Goal: Find specific page/section: Find specific page/section

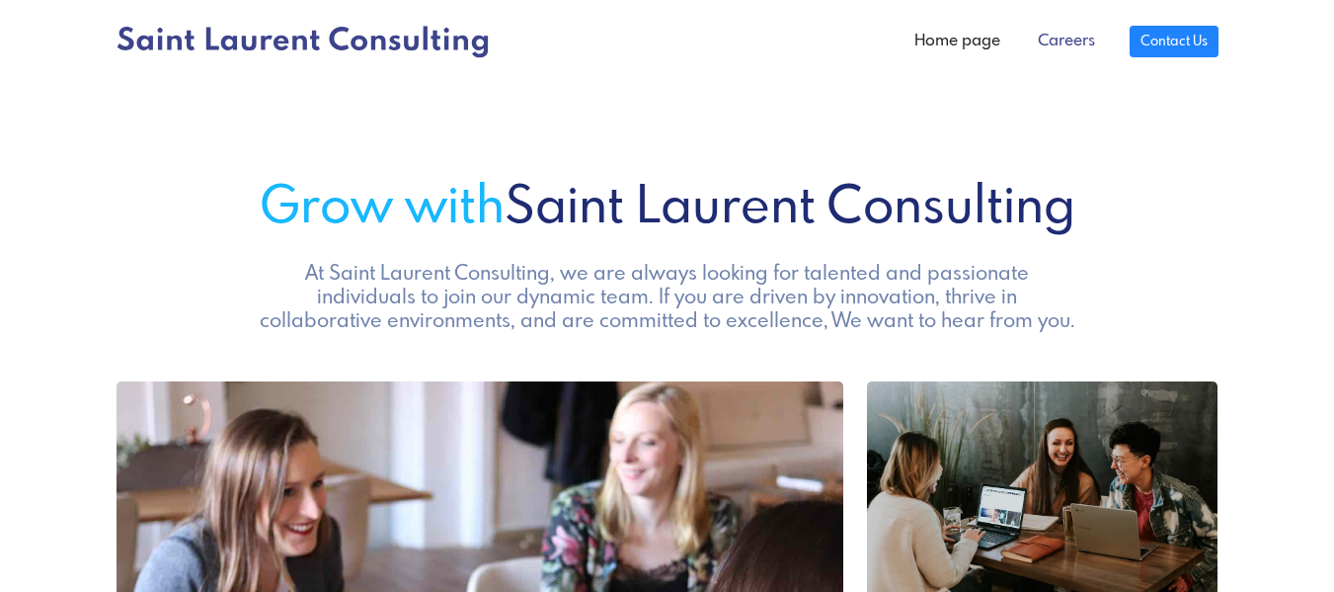
click at [1066, 37] on link "Careers" at bounding box center [1066, 42] width 95 height 40
click at [384, 27] on icon at bounding box center [303, 42] width 372 height 33
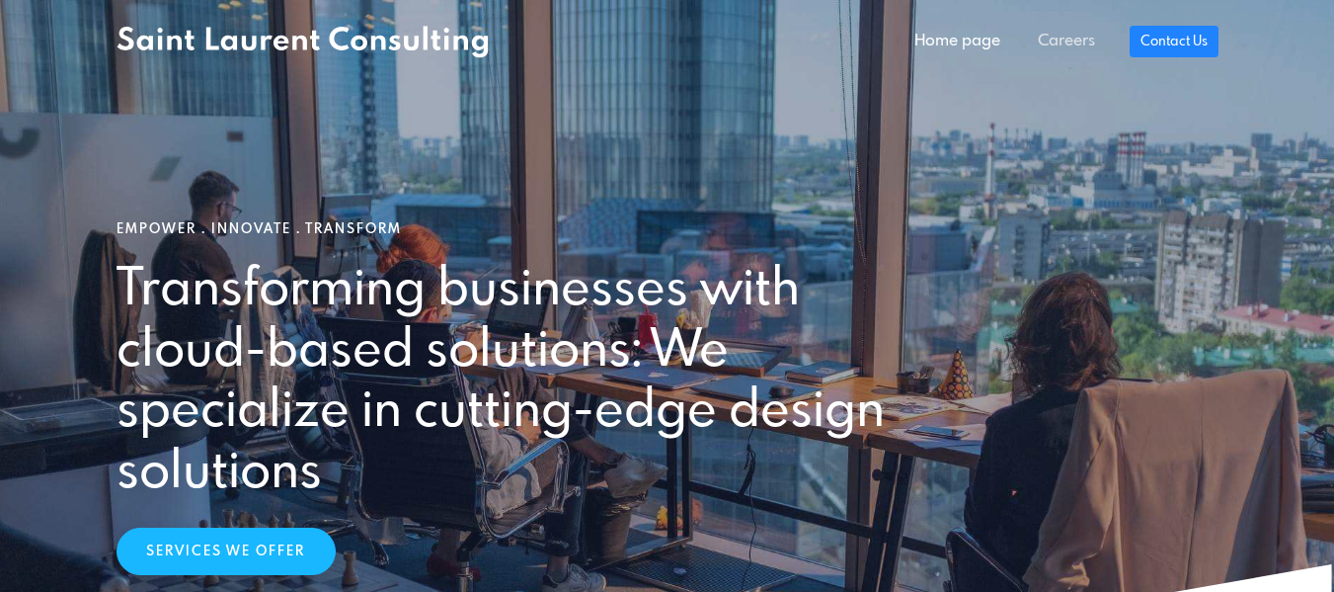
click at [1059, 42] on link "Careers" at bounding box center [1066, 42] width 95 height 40
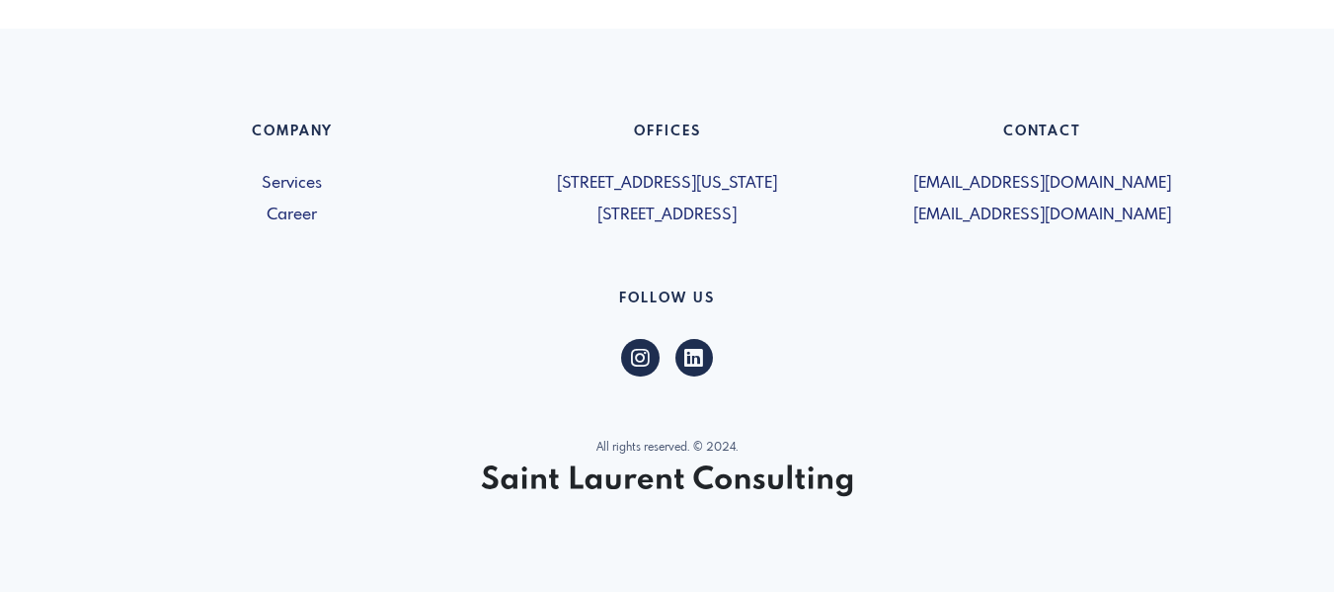
scroll to position [1104, 0]
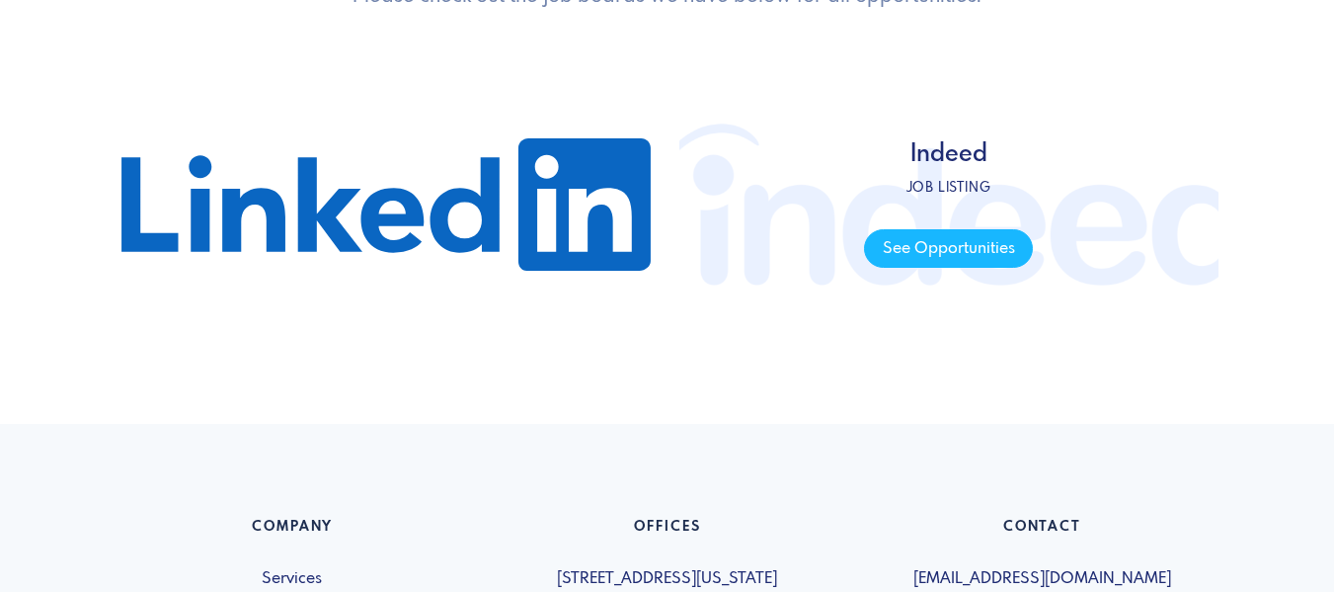
click at [1159, 70] on span "Indeed Job listing See Opportunities" at bounding box center [948, 204] width 539 height 296
